Goal: Information Seeking & Learning: Learn about a topic

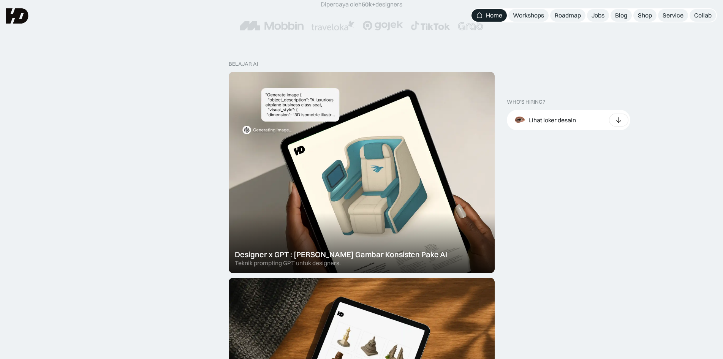
scroll to position [127, 0]
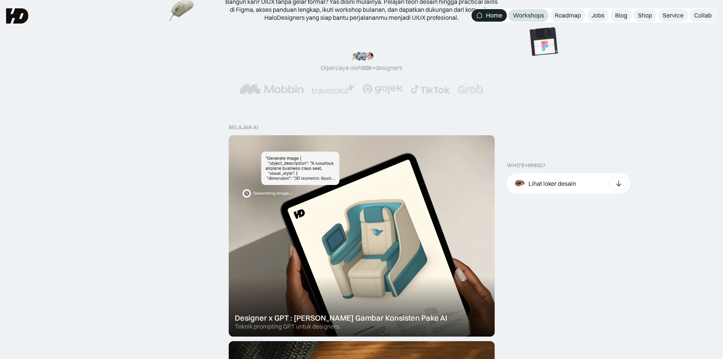
click at [527, 13] on div "Workshops" at bounding box center [528, 15] width 31 height 8
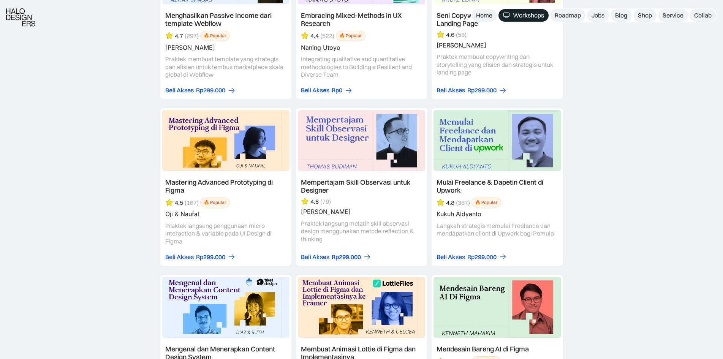
scroll to position [2027, 0]
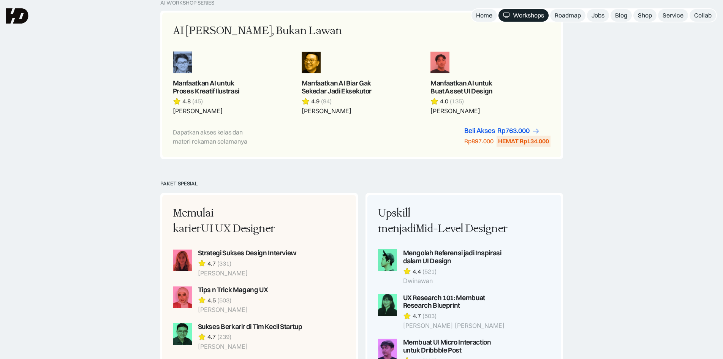
drag, startPoint x: 587, startPoint y: 231, endPoint x: 592, endPoint y: 110, distance: 121.4
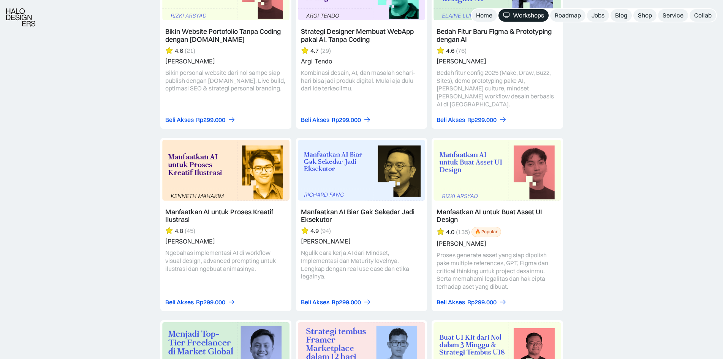
drag, startPoint x: 605, startPoint y: 214, endPoint x: 601, endPoint y: 255, distance: 40.9
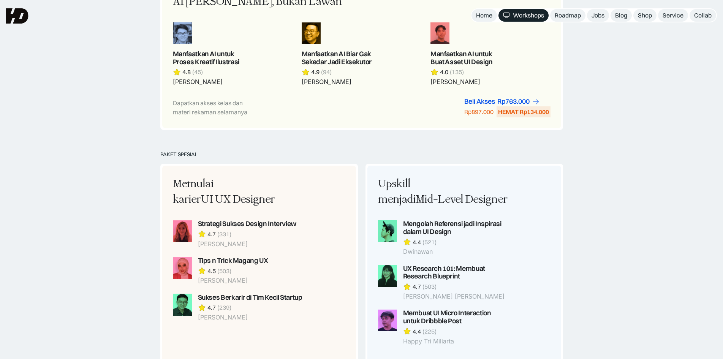
drag, startPoint x: 594, startPoint y: 224, endPoint x: 602, endPoint y: 97, distance: 127.6
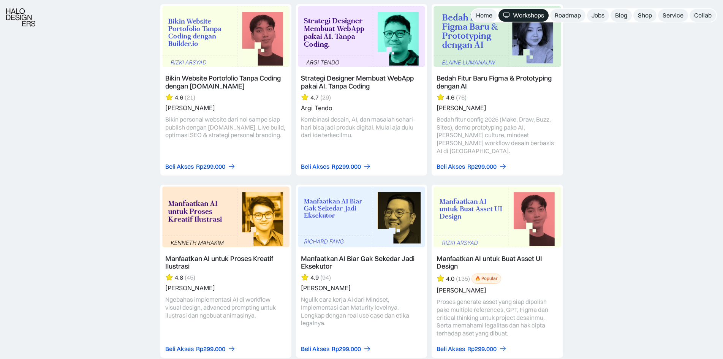
scroll to position [784, 0]
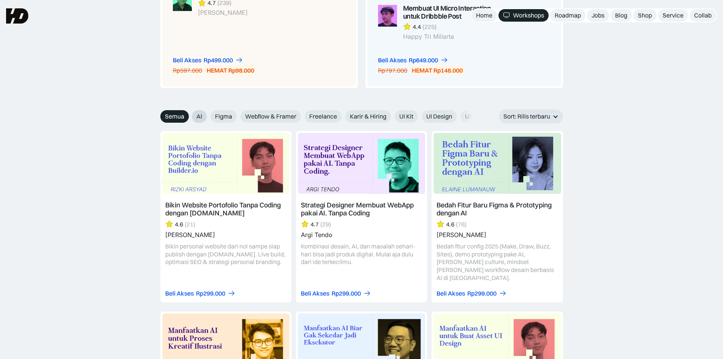
click at [205, 115] on label "AI" at bounding box center [199, 116] width 15 height 13
click at [189, 115] on input "AI" at bounding box center [186, 113] width 5 height 5
radio input "true"
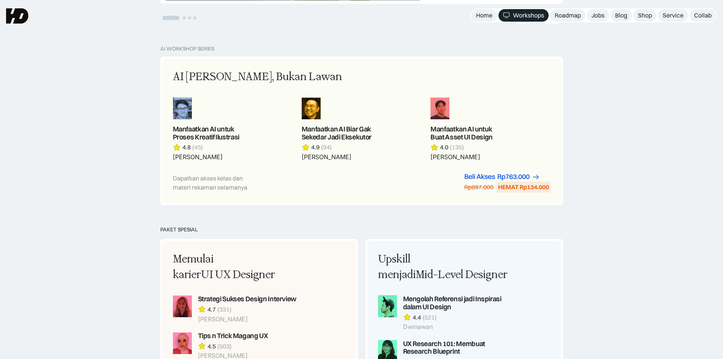
scroll to position [341, 0]
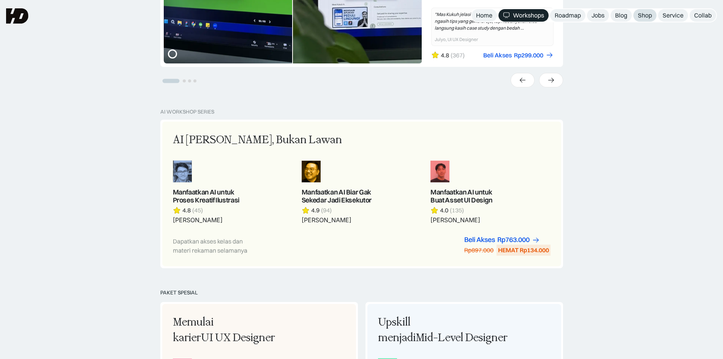
click at [644, 18] on div "Shop" at bounding box center [645, 15] width 14 height 8
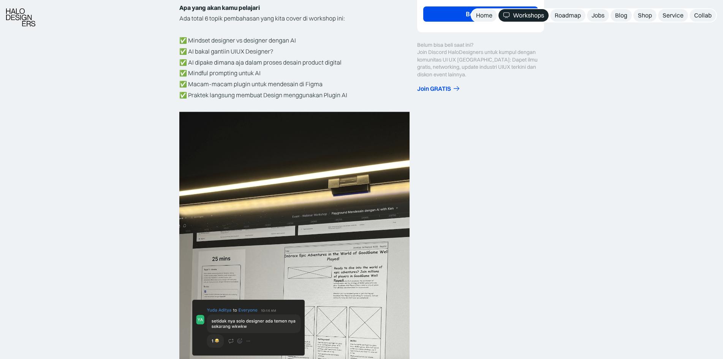
scroll to position [444, 0]
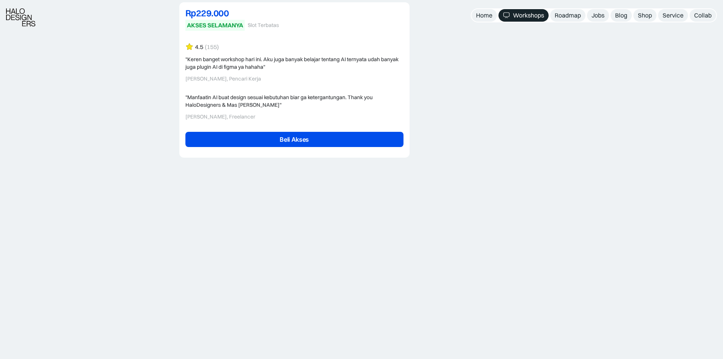
drag, startPoint x: 517, startPoint y: 222, endPoint x: 525, endPoint y: 284, distance: 62.1
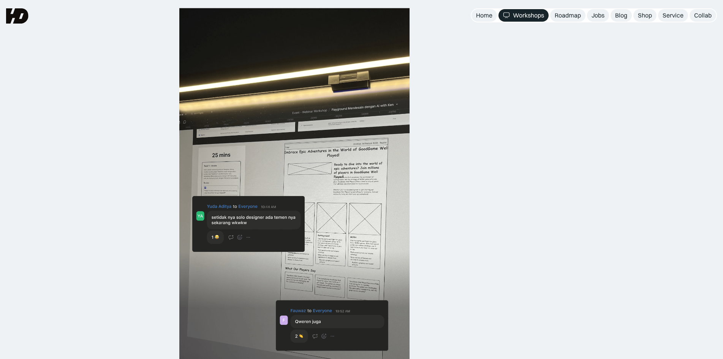
scroll to position [0, 0]
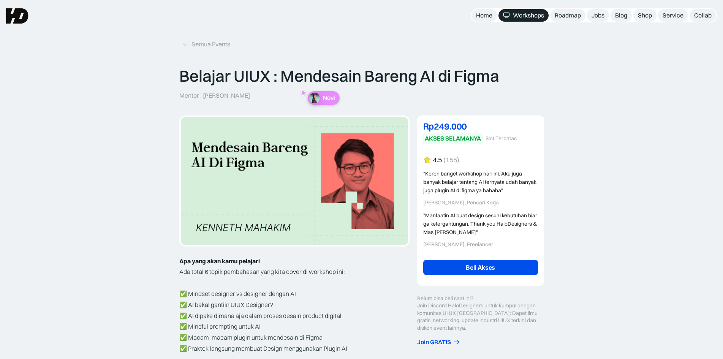
drag, startPoint x: 580, startPoint y: 268, endPoint x: 597, endPoint y: 148, distance: 121.2
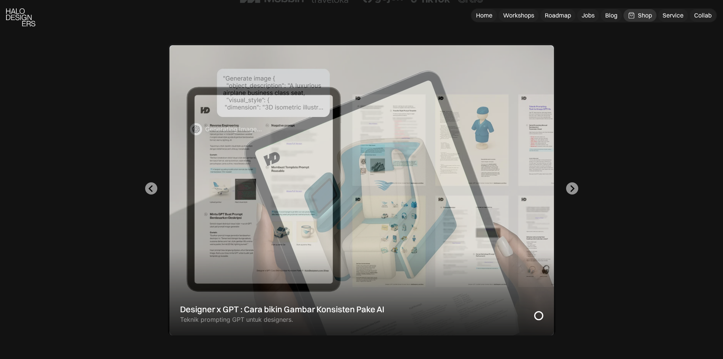
scroll to position [254, 0]
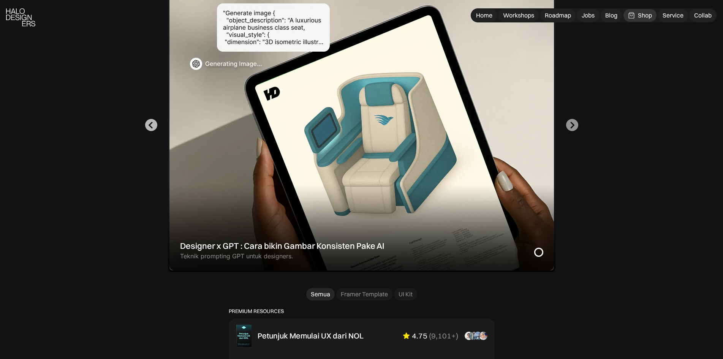
click at [155, 124] on button "Go to last slide" at bounding box center [151, 125] width 12 height 12
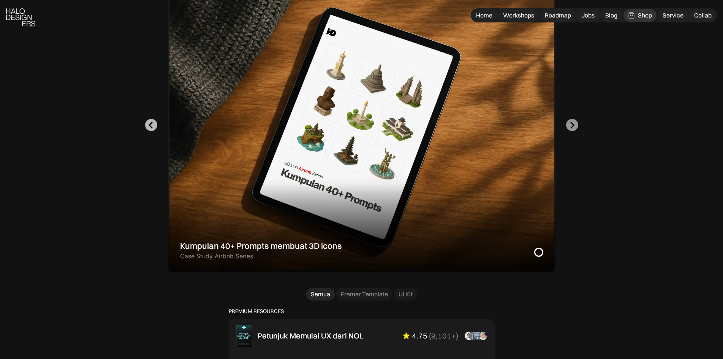
click at [155, 124] on icon "Previous slide" at bounding box center [150, 125] width 7 height 7
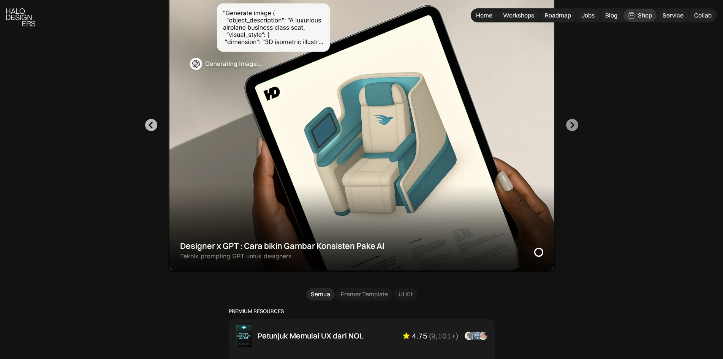
click at [155, 124] on icon "Go to last slide" at bounding box center [150, 125] width 7 height 7
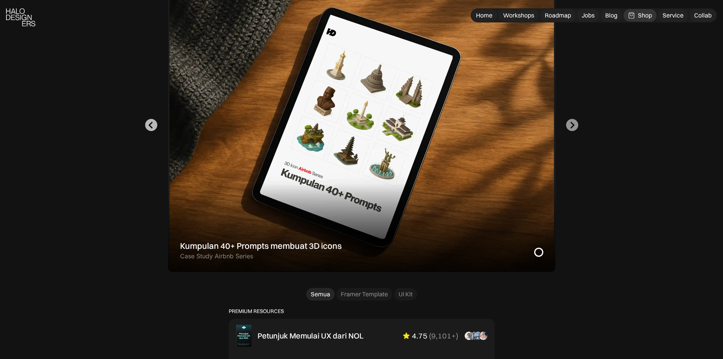
click at [155, 124] on button "Previous slide" at bounding box center [151, 125] width 12 height 12
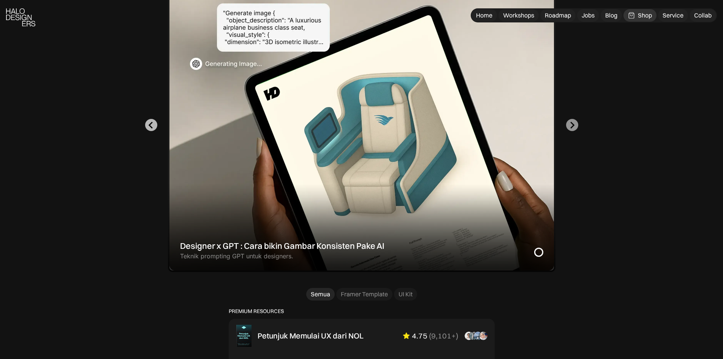
click at [155, 124] on button "Go to last slide" at bounding box center [151, 125] width 12 height 12
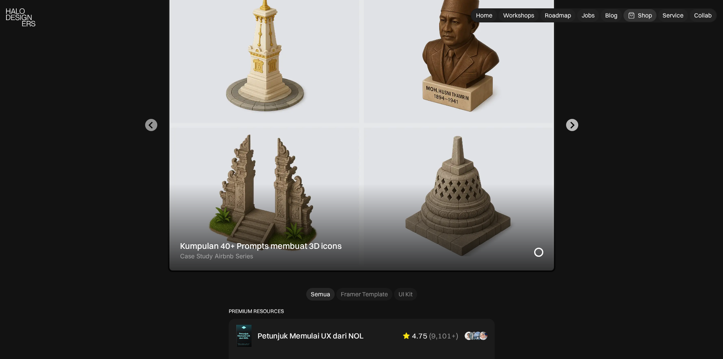
drag, startPoint x: 565, startPoint y: 125, endPoint x: 569, endPoint y: 130, distance: 5.9
click at [569, 130] on div "Designer x GPT : Cara bikin Gambar Konsisten Pake AI Teknik prompting GPT untuk…" at bounding box center [361, 125] width 663 height 294
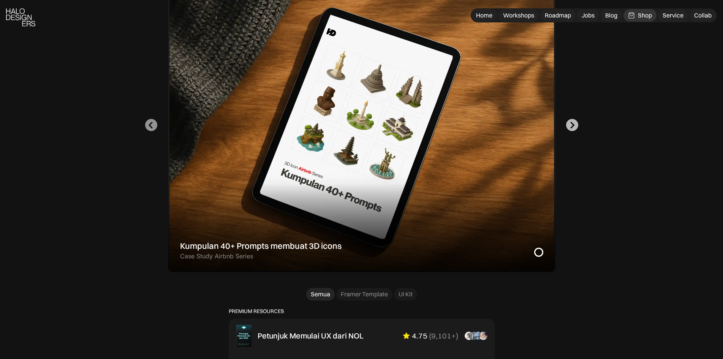
click at [573, 127] on icon "Go to first slide" at bounding box center [573, 125] width 4 height 7
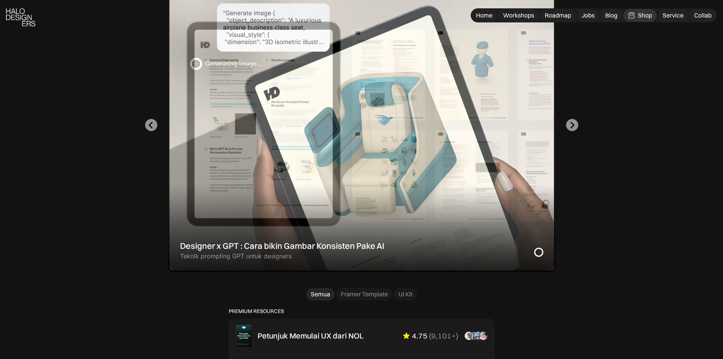
scroll to position [190, 0]
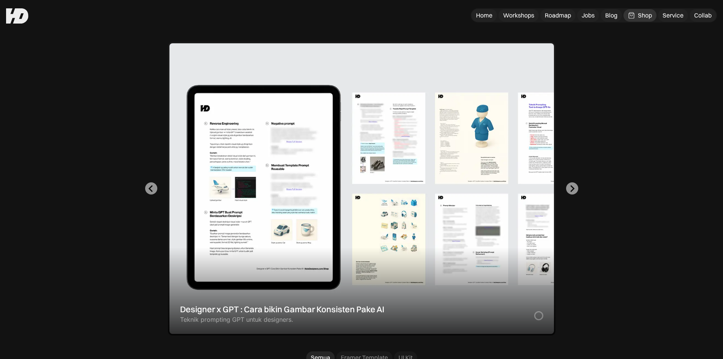
drag, startPoint x: 203, startPoint y: 133, endPoint x: 130, endPoint y: 102, distance: 79.9
click at [130, 102] on div "Designer x GPT : Cara bikin Gambar Konsisten Pake AI Teknik prompting GPT untuk…" at bounding box center [361, 189] width 663 height 294
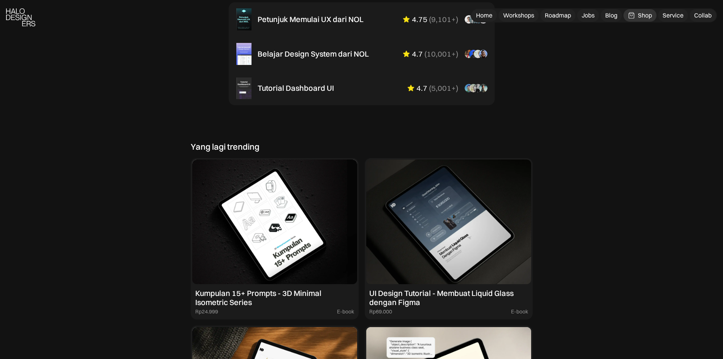
scroll to position [760, 0]
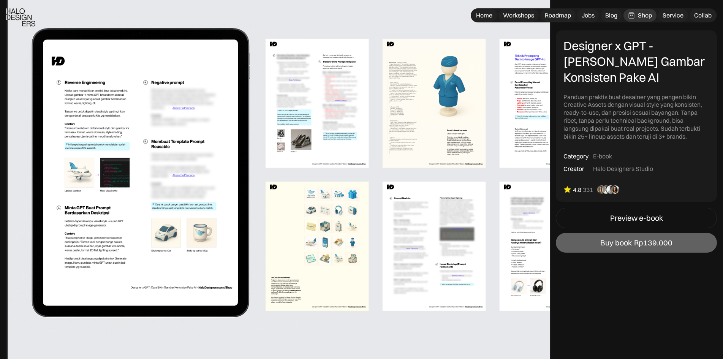
scroll to position [570, 0]
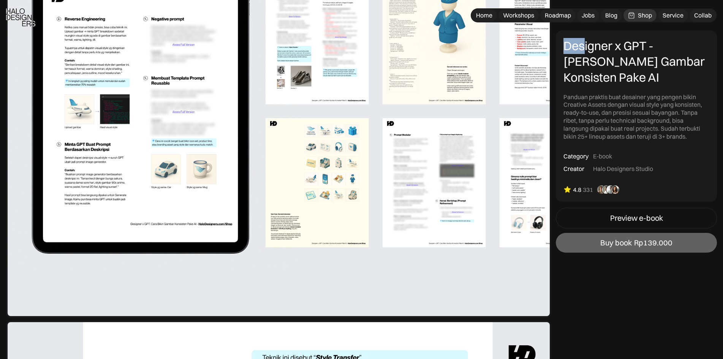
drag, startPoint x: 561, startPoint y: 46, endPoint x: 587, endPoint y: 48, distance: 26.0
click at [587, 48] on div "Designer x GPT - Cara Bikin Gambar Konsisten Pake AI Panduan praktis buat desai…" at bounding box center [636, 115] width 161 height 171
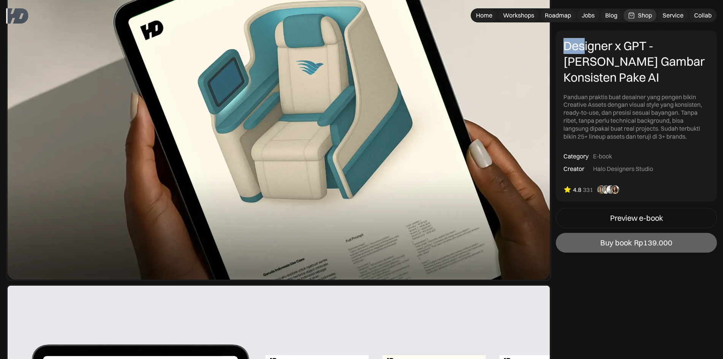
scroll to position [63, 0]
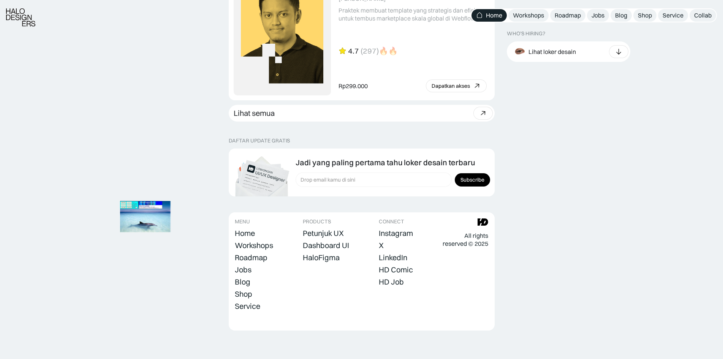
scroll to position [2104, 0]
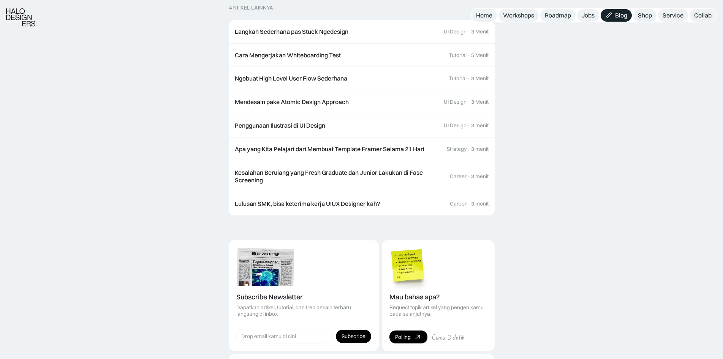
scroll to position [971, 0]
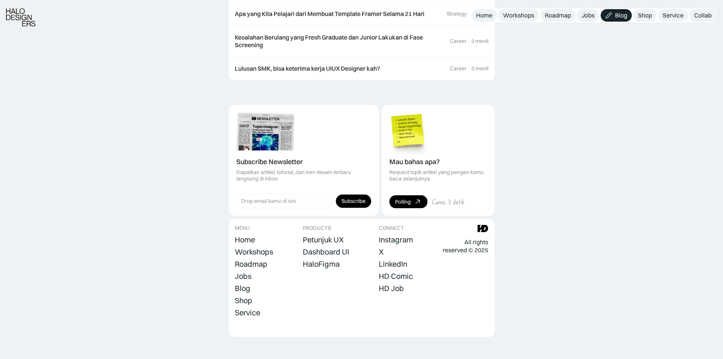
drag, startPoint x: 538, startPoint y: 178, endPoint x: 544, endPoint y: 302, distance: 124.0
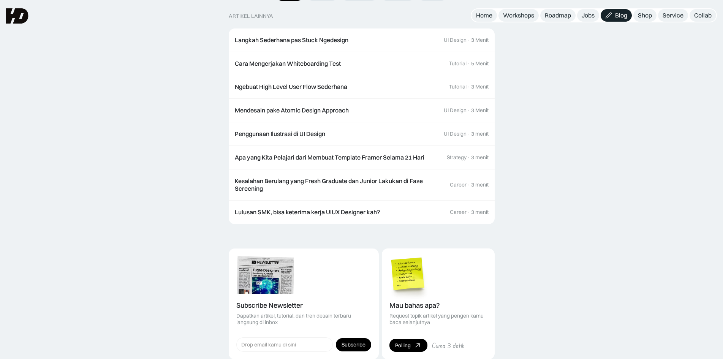
scroll to position [0, 0]
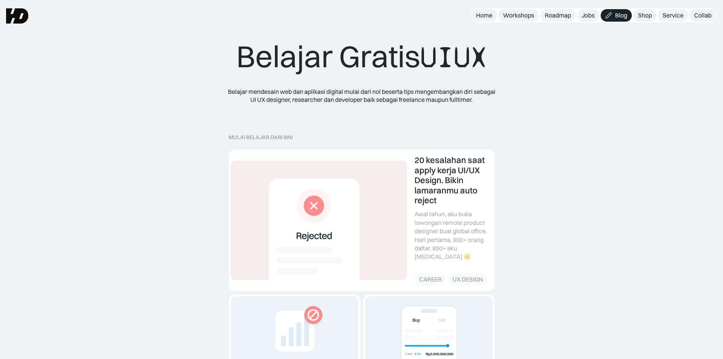
drag, startPoint x: 541, startPoint y: 289, endPoint x: 556, endPoint y: 77, distance: 212.3
click at [13, 8] on img at bounding box center [17, 15] width 22 height 15
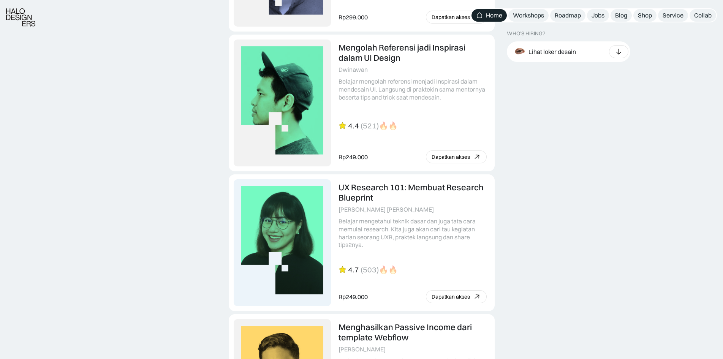
scroll to position [2104, 0]
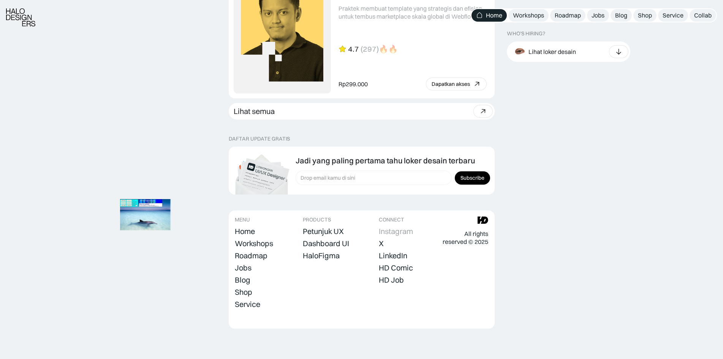
click at [390, 233] on div "Instagram" at bounding box center [396, 231] width 34 height 9
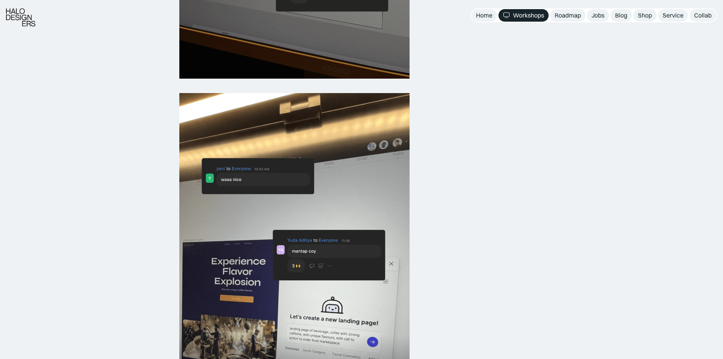
scroll to position [887, 0]
